Goal: Transaction & Acquisition: Purchase product/service

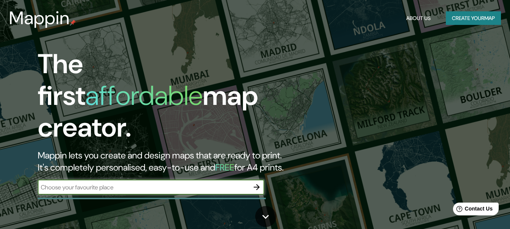
click at [49, 183] on input "text" at bounding box center [143, 187] width 211 height 9
click at [49, 183] on input "vallledu" at bounding box center [143, 187] width 211 height 9
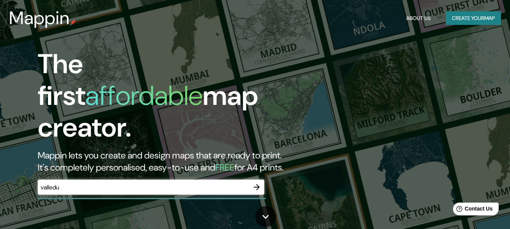
click at [69, 185] on div "valledu ​" at bounding box center [151, 187] width 226 height 15
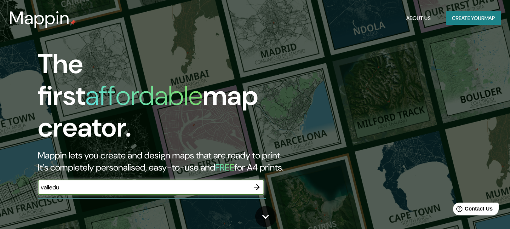
click at [88, 183] on input "valledu" at bounding box center [143, 187] width 211 height 9
type input "valledupar cesar"
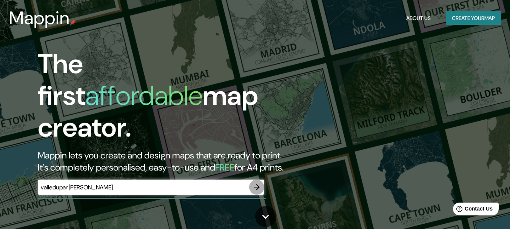
click at [259, 183] on icon "button" at bounding box center [256, 187] width 9 height 9
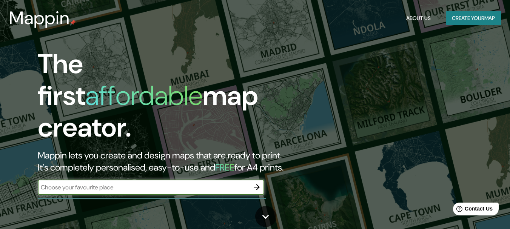
click at [108, 180] on div "​" at bounding box center [151, 187] width 226 height 15
type input "valledupar colombia"
click at [253, 183] on icon "button" at bounding box center [256, 187] width 9 height 9
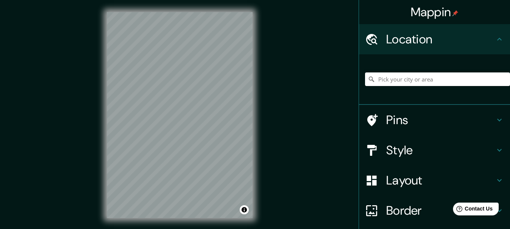
click at [485, 37] on h4 "Location" at bounding box center [440, 39] width 109 height 15
click at [495, 41] on icon at bounding box center [499, 39] width 9 height 9
click at [402, 76] on input "Pick your city or area" at bounding box center [437, 79] width 145 height 14
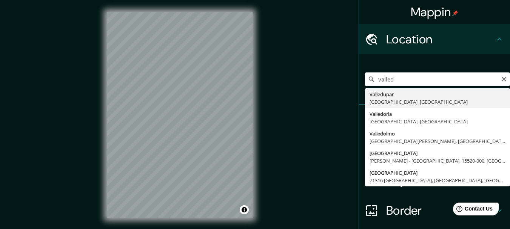
type input "Valledupar, Cesar, Colombia"
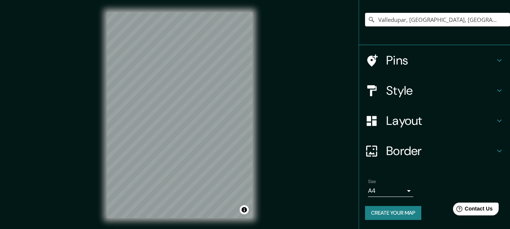
scroll to position [13, 0]
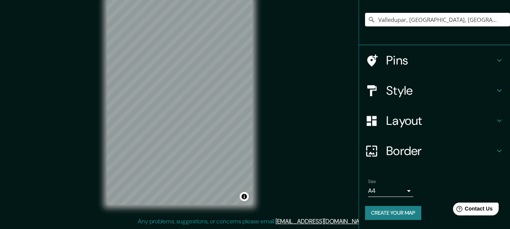
click at [485, 145] on h4 "Border" at bounding box center [440, 150] width 109 height 15
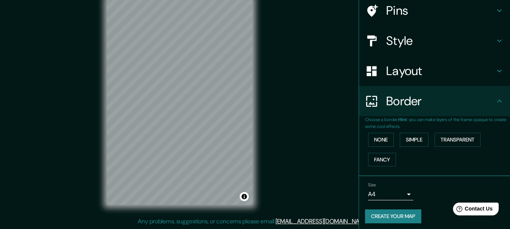
scroll to position [48, 0]
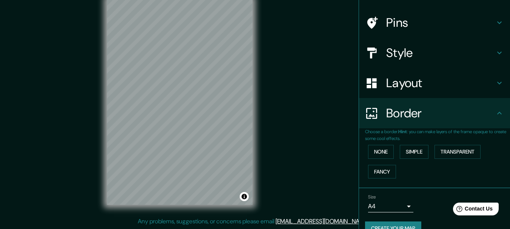
click at [495, 117] on icon at bounding box center [499, 113] width 9 height 9
click at [485, 105] on div "Border" at bounding box center [434, 113] width 151 height 30
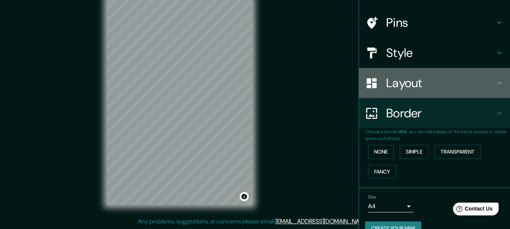
click at [492, 90] on div "Layout" at bounding box center [434, 83] width 151 height 30
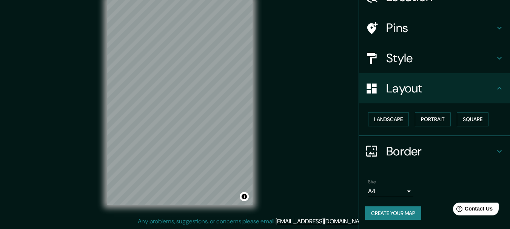
scroll to position [5, 0]
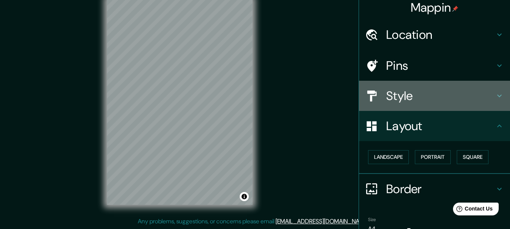
click at [468, 102] on h4 "Style" at bounding box center [440, 95] width 109 height 15
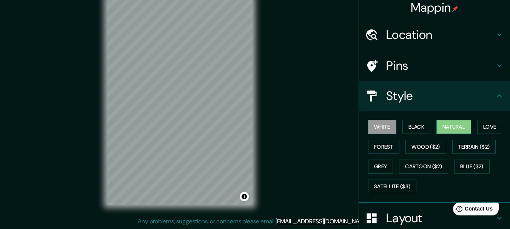
click at [454, 126] on button "Natural" at bounding box center [453, 127] width 35 height 14
click at [311, 82] on div "Mappin Location Valledupar, Cesar, Colombia Pins Style White Black Natural Love…" at bounding box center [255, 108] width 510 height 242
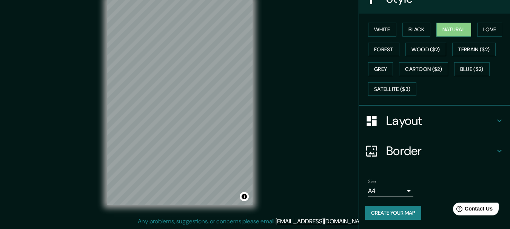
click at [403, 207] on button "Create your map" at bounding box center [393, 213] width 56 height 14
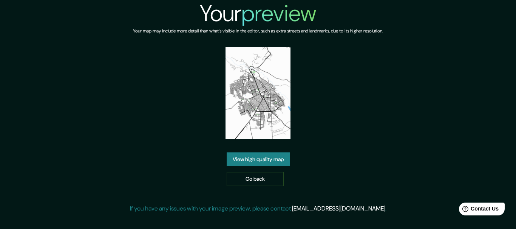
click at [275, 92] on img at bounding box center [257, 93] width 65 height 92
click at [248, 103] on img at bounding box center [257, 93] width 65 height 92
click at [248, 104] on img at bounding box center [257, 93] width 65 height 92
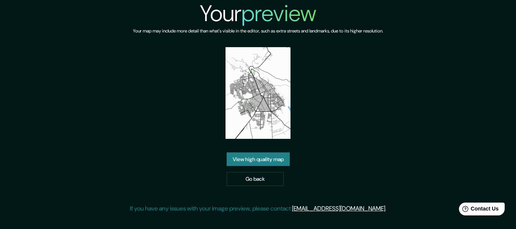
drag, startPoint x: 419, startPoint y: 142, endPoint x: 203, endPoint y: 77, distance: 225.6
click at [240, 89] on div "Your preview Your map may include more detail than what's visible in the editor…" at bounding box center [258, 109] width 516 height 219
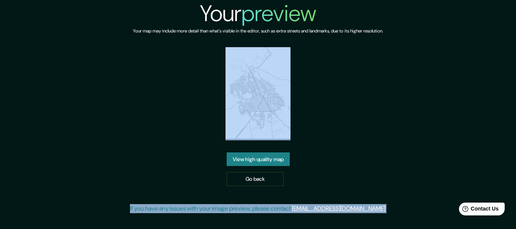
click at [280, 101] on img at bounding box center [257, 93] width 65 height 92
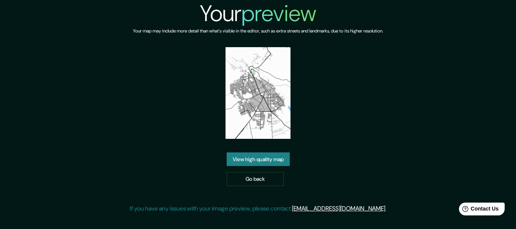
click at [354, 104] on div "Your preview Your map may include more detail than what's visible in the editor…" at bounding box center [258, 109] width 256 height 219
click at [264, 76] on img at bounding box center [257, 93] width 65 height 92
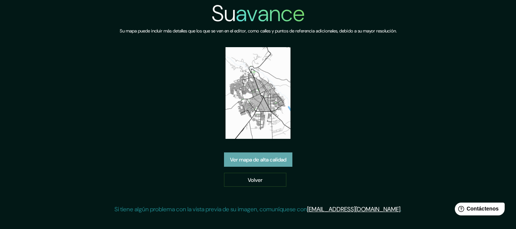
click at [262, 160] on font "Ver mapa de alta calidad" at bounding box center [258, 159] width 56 height 7
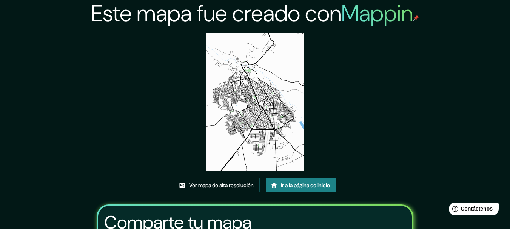
click at [263, 140] on img at bounding box center [254, 101] width 97 height 137
